Goal: Task Accomplishment & Management: Use online tool/utility

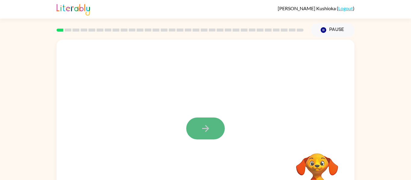
click at [202, 131] on icon "button" at bounding box center [205, 128] width 11 height 11
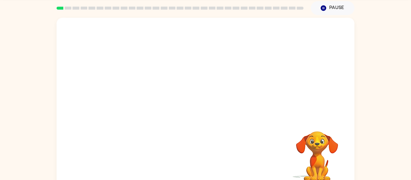
scroll to position [23, 0]
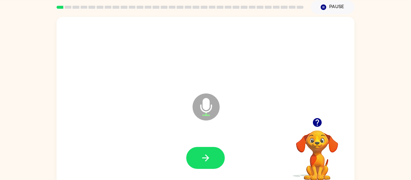
click at [202, 132] on icon "Microphone The Microphone is here when it is your turn to talk" at bounding box center [236, 114] width 90 height 45
click at [201, 157] on icon "button" at bounding box center [205, 158] width 11 height 11
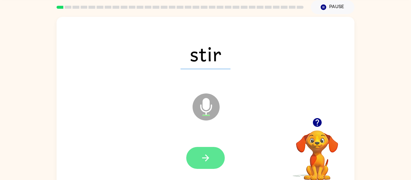
click at [201, 156] on icon "button" at bounding box center [205, 158] width 11 height 11
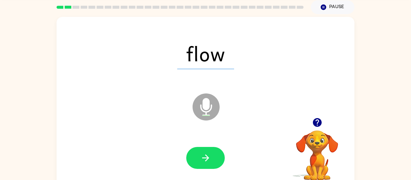
click at [201, 156] on icon "button" at bounding box center [205, 158] width 11 height 11
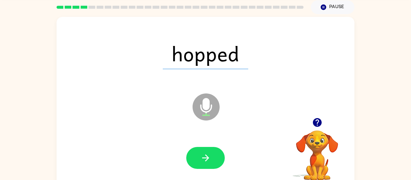
click at [201, 156] on icon "button" at bounding box center [205, 158] width 11 height 11
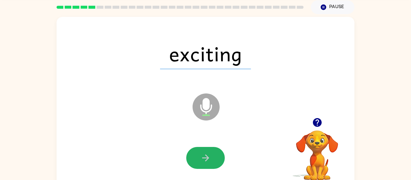
click at [201, 156] on icon "button" at bounding box center [205, 158] width 11 height 11
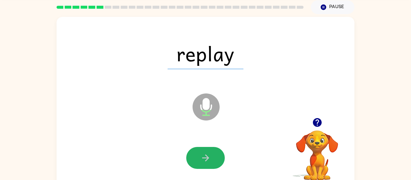
click at [201, 156] on icon "button" at bounding box center [205, 158] width 11 height 11
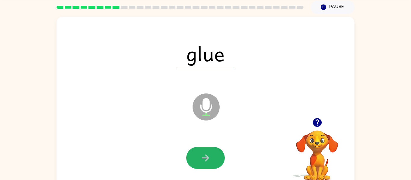
click at [201, 156] on icon "button" at bounding box center [205, 158] width 11 height 11
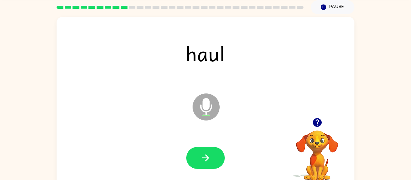
click at [201, 156] on icon "button" at bounding box center [205, 158] width 11 height 11
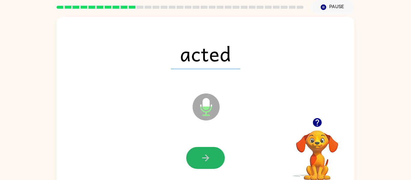
click at [201, 156] on icon "button" at bounding box center [205, 158] width 11 height 11
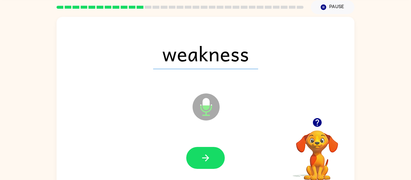
click at [201, 156] on icon "button" at bounding box center [205, 158] width 11 height 11
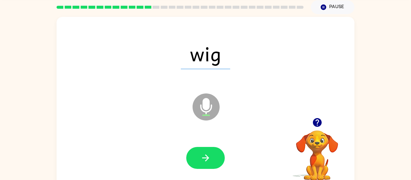
click at [201, 156] on icon "button" at bounding box center [205, 158] width 11 height 11
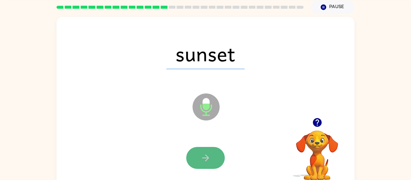
click at [201, 156] on icon "button" at bounding box center [205, 158] width 11 height 11
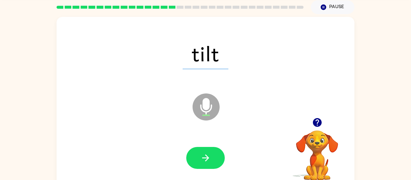
click at [201, 156] on icon "button" at bounding box center [205, 158] width 11 height 11
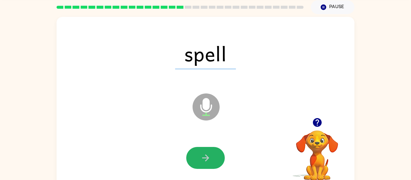
click at [201, 156] on icon "button" at bounding box center [205, 158] width 11 height 11
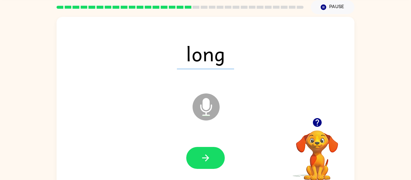
click at [201, 156] on icon "button" at bounding box center [205, 158] width 11 height 11
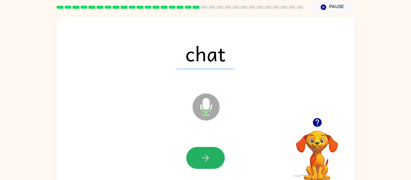
click at [201, 156] on icon "button" at bounding box center [205, 158] width 11 height 11
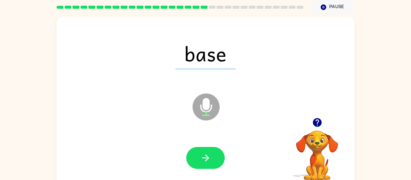
click at [201, 156] on icon "button" at bounding box center [205, 158] width 11 height 11
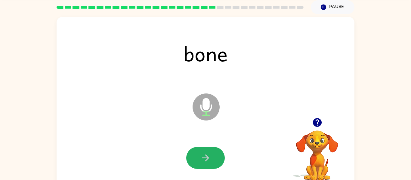
click at [201, 156] on icon "button" at bounding box center [205, 158] width 11 height 11
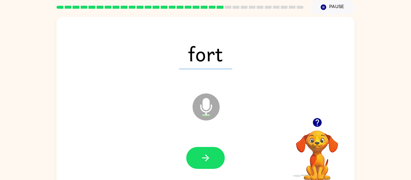
click at [201, 156] on icon "button" at bounding box center [205, 158] width 11 height 11
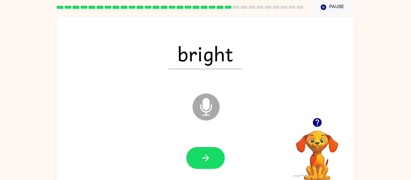
click at [201, 156] on icon "button" at bounding box center [205, 158] width 11 height 11
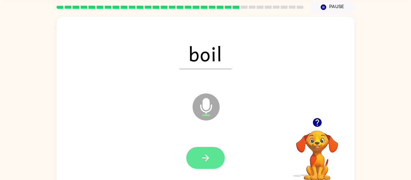
click at [201, 156] on icon "button" at bounding box center [205, 158] width 11 height 11
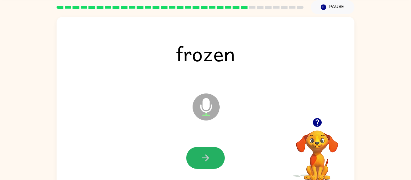
click at [201, 156] on icon "button" at bounding box center [205, 158] width 11 height 11
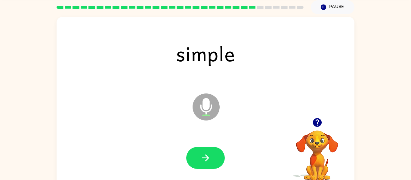
click at [201, 156] on icon "button" at bounding box center [205, 158] width 11 height 11
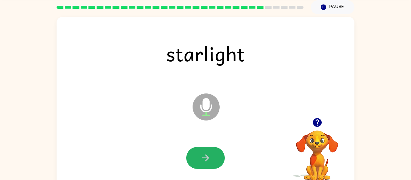
click at [201, 156] on icon "button" at bounding box center [205, 158] width 11 height 11
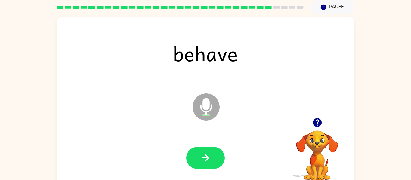
click at [201, 156] on icon "button" at bounding box center [205, 158] width 11 height 11
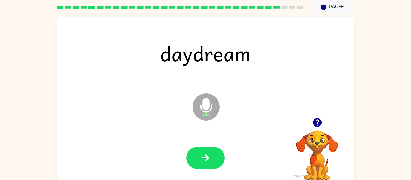
click at [201, 156] on icon "button" at bounding box center [205, 158] width 11 height 11
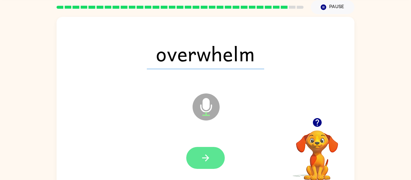
click at [201, 157] on icon "button" at bounding box center [205, 158] width 11 height 11
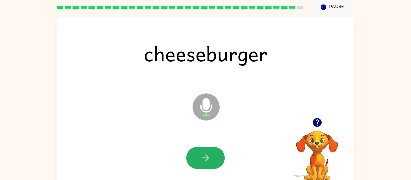
click at [201, 157] on icon "button" at bounding box center [205, 158] width 11 height 11
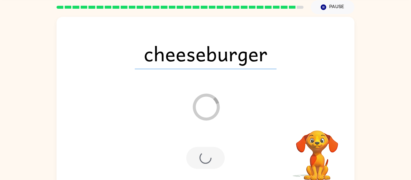
scroll to position [17, 0]
